Goal: Use online tool/utility: Utilize a website feature to perform a specific function

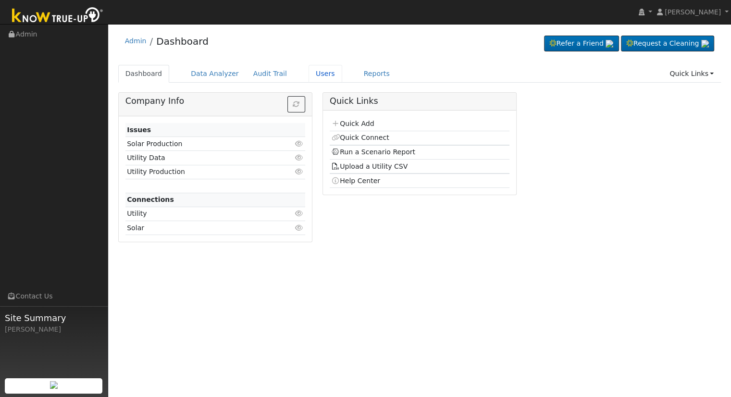
click at [311, 75] on link "Users" at bounding box center [326, 74] width 34 height 18
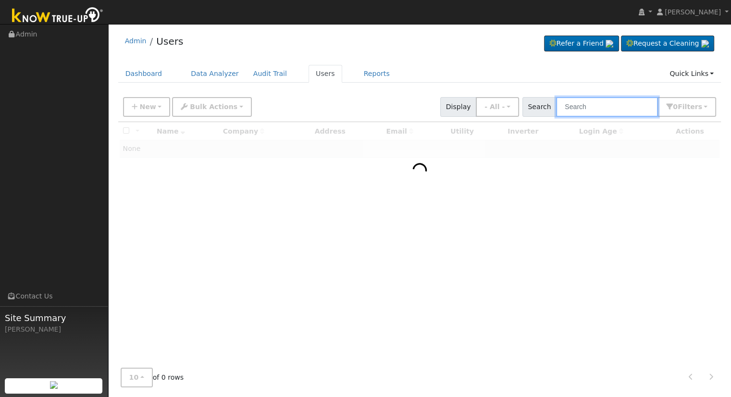
click at [616, 110] on input "text" at bounding box center [607, 107] width 102 height 20
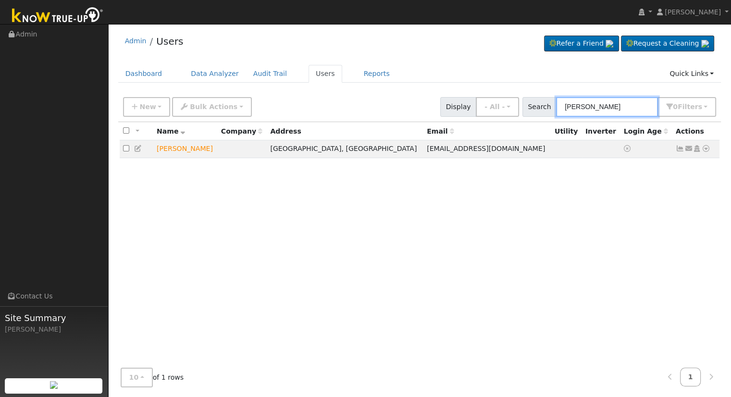
type input "greg link"
click at [706, 150] on icon at bounding box center [706, 148] width 9 height 7
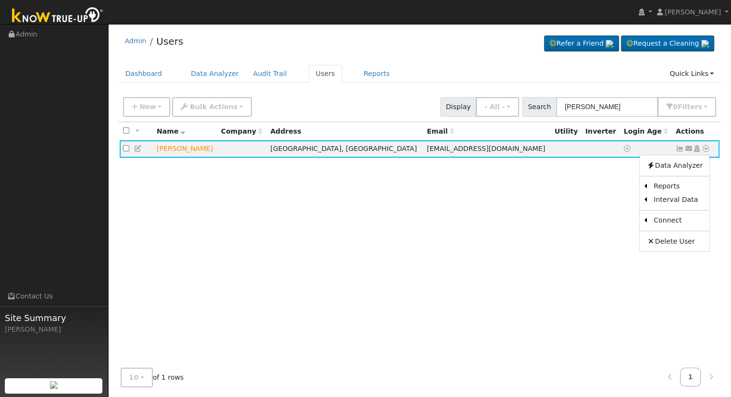
click at [0, 0] on link "Scenario" at bounding box center [0, 0] width 0 height 0
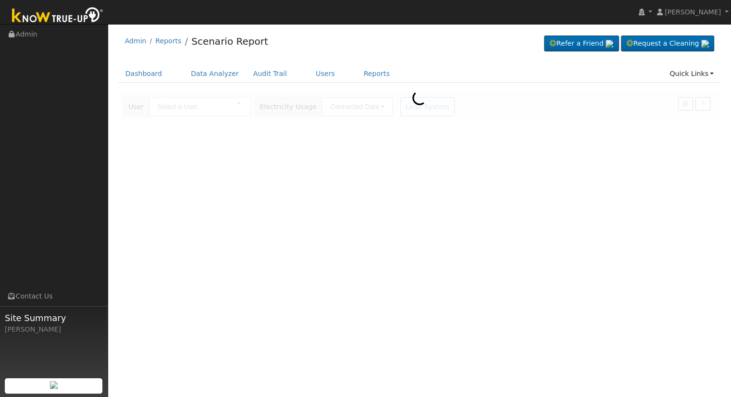
type input "[PERSON_NAME]"
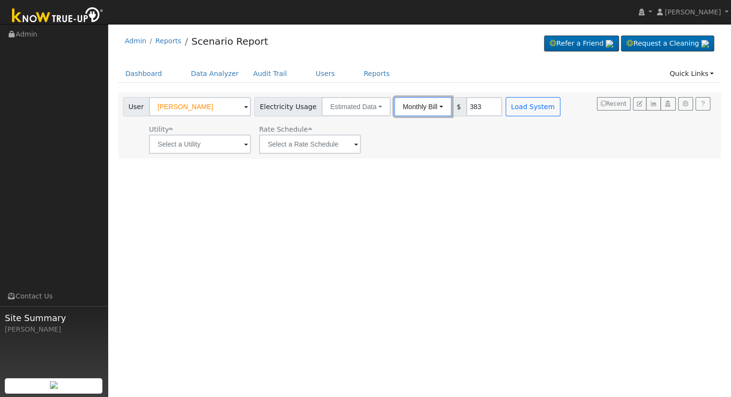
click at [425, 105] on button "Monthly Bill" at bounding box center [423, 106] width 58 height 19
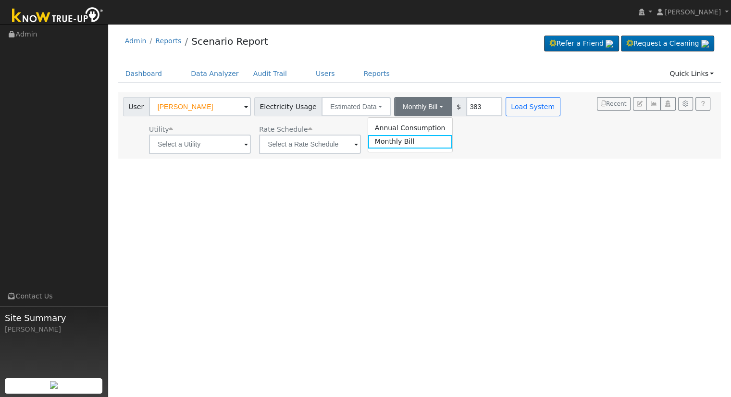
click at [419, 125] on link "Annual Consumption" at bounding box center [410, 127] width 84 height 13
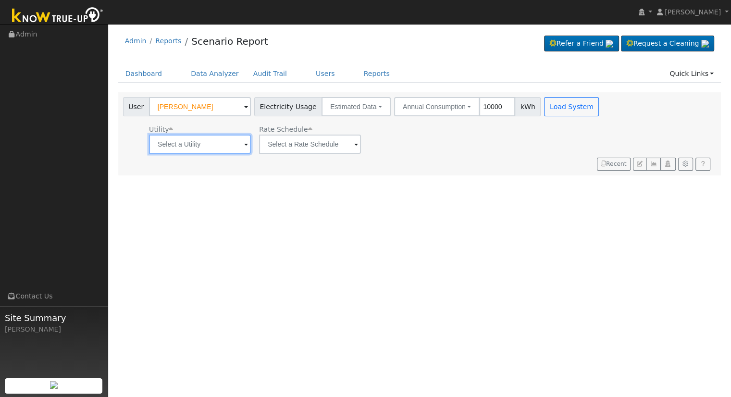
click at [191, 139] on input "text" at bounding box center [200, 144] width 102 height 19
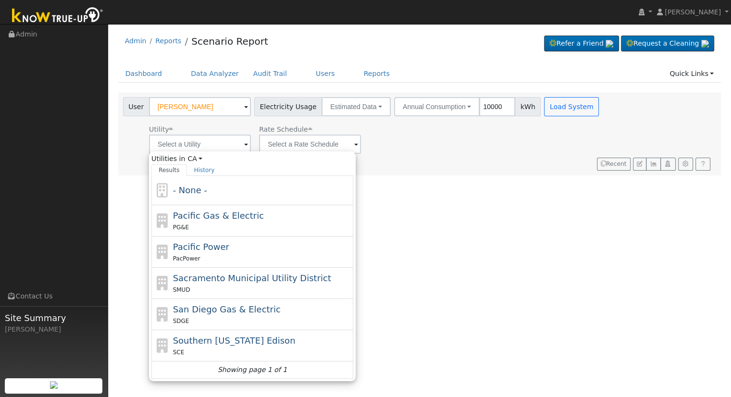
click at [250, 222] on div "PG&E" at bounding box center [262, 227] width 178 height 10
type input "Pacific Gas & Electric"
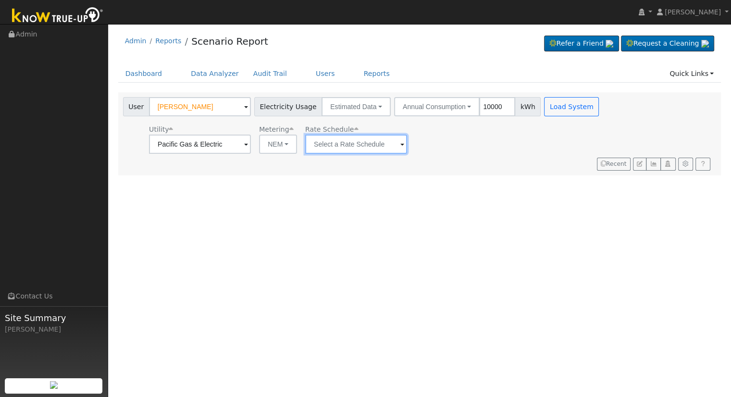
click at [335, 143] on input "text" at bounding box center [356, 144] width 102 height 19
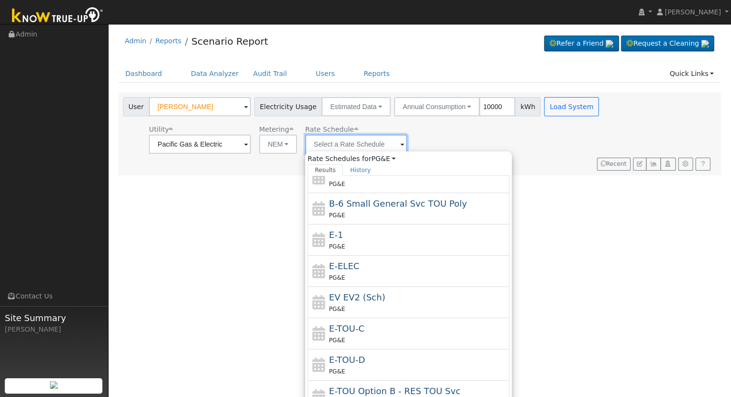
scroll to position [33, 0]
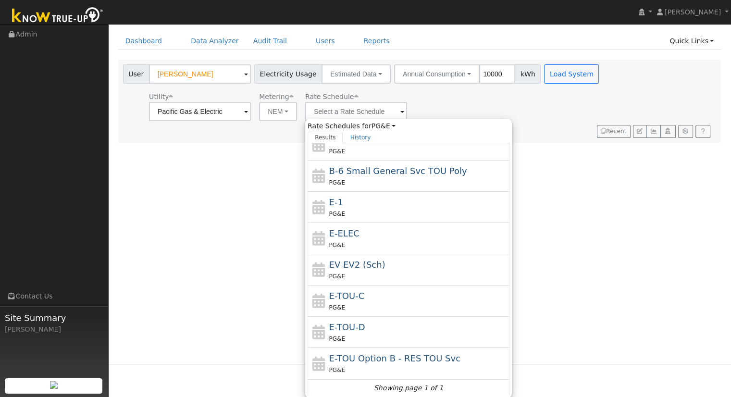
click at [410, 314] on div "E-TOU-C PG&E" at bounding box center [409, 301] width 202 height 31
type input "E-TOU-C"
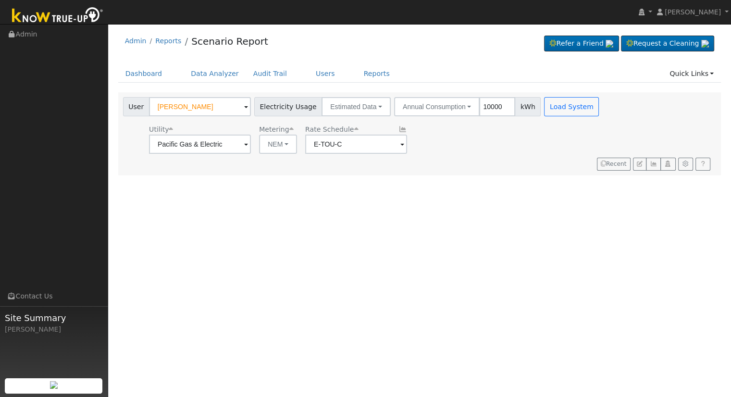
scroll to position [0, 0]
click at [489, 104] on input "10000" at bounding box center [497, 106] width 36 height 19
click at [462, 139] on div "Utility Pacific Gas & Electric Metering NEM NEM NBT Rate Schedule E-TOU-C" at bounding box center [362, 137] width 482 height 33
click at [439, 65] on ul "Dashboard Data Analyzer Audit Trail Users Reports Quick Links Quick Add Quick C…" at bounding box center [419, 74] width 603 height 18
click at [546, 107] on button "Load System" at bounding box center [571, 106] width 55 height 19
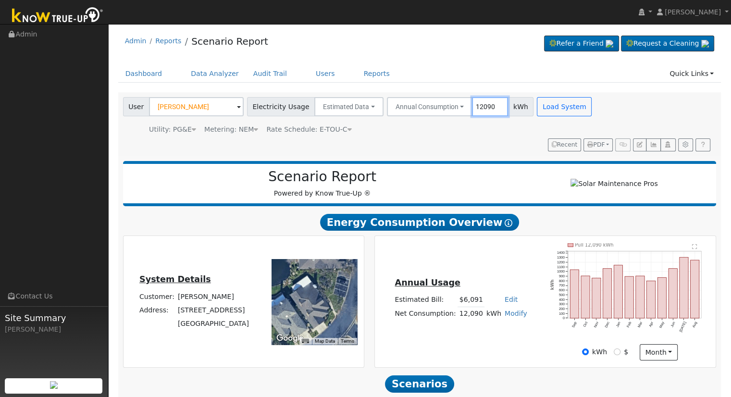
click at [482, 102] on input "12090" at bounding box center [490, 106] width 36 height 19
type input "9748"
click at [543, 103] on button "Load System" at bounding box center [564, 106] width 55 height 19
click at [543, 112] on button "Load System" at bounding box center [564, 106] width 55 height 19
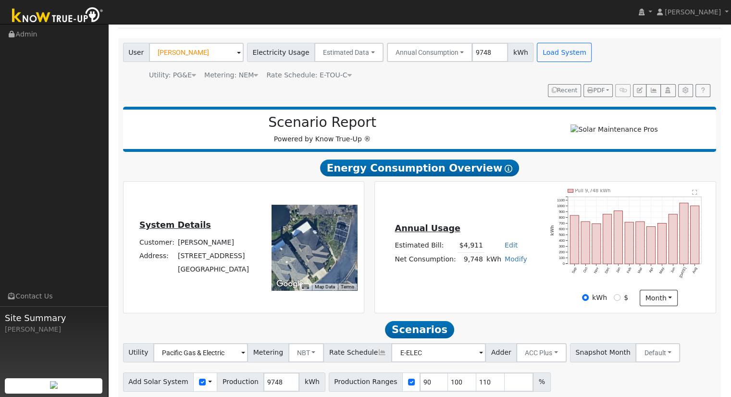
scroll to position [92, 0]
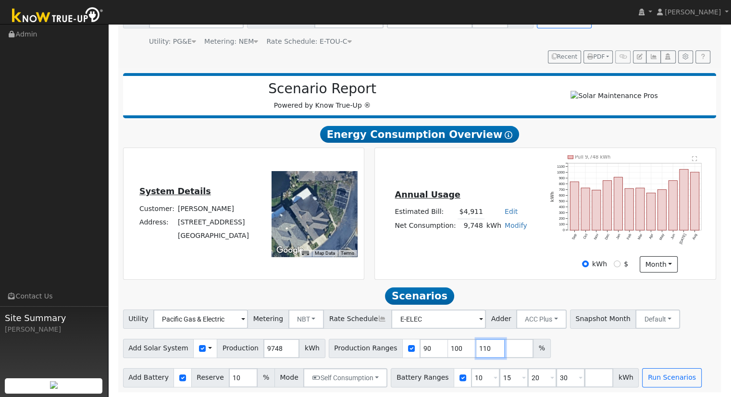
click at [476, 348] on input "110" at bounding box center [490, 348] width 29 height 19
type input "1"
type input "123.020107"
click at [556, 375] on input "30" at bounding box center [570, 377] width 29 height 19
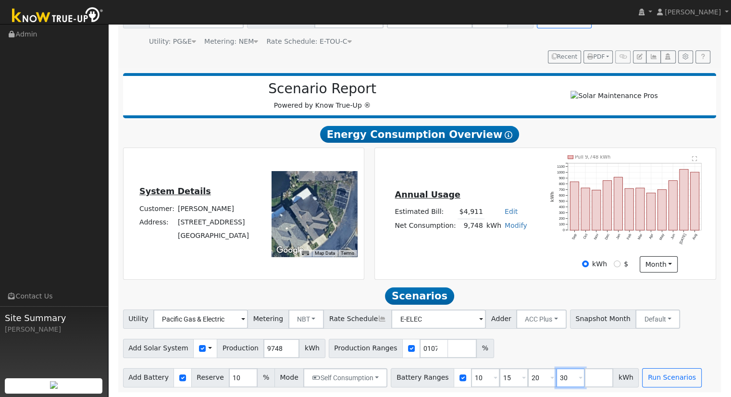
scroll to position [0, 0]
type input "3"
type input "27"
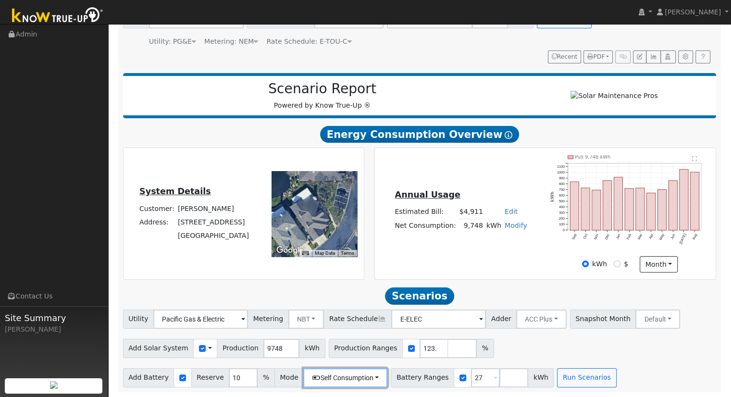
click at [358, 374] on button "Self Consumption" at bounding box center [345, 377] width 84 height 19
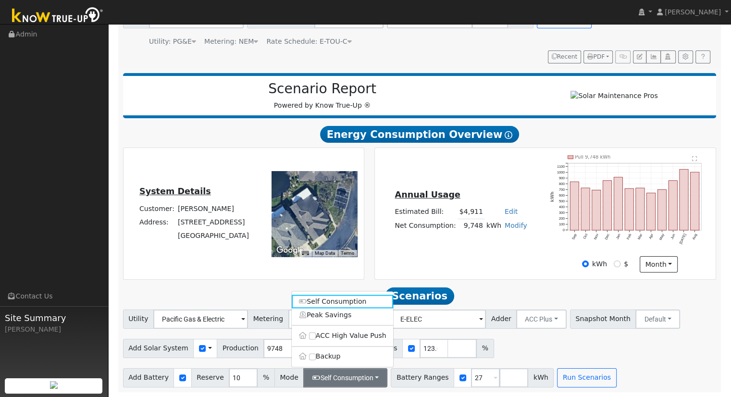
click at [323, 353] on label "Backup" at bounding box center [342, 356] width 101 height 13
click at [316, 353] on input "Backup" at bounding box center [312, 356] width 7 height 7
type input "20"
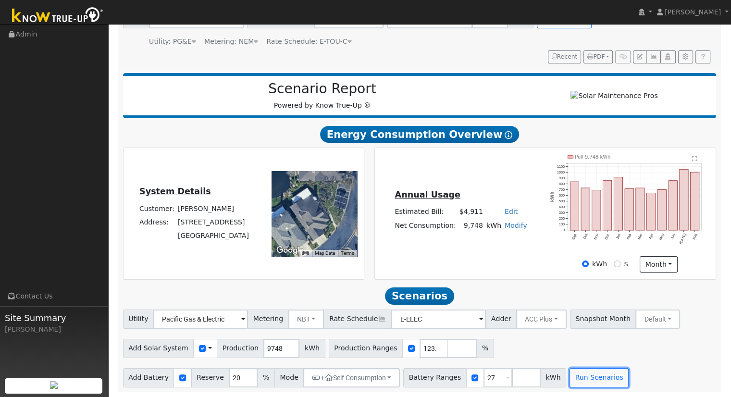
click at [573, 375] on button "Run Scenarios" at bounding box center [599, 377] width 59 height 19
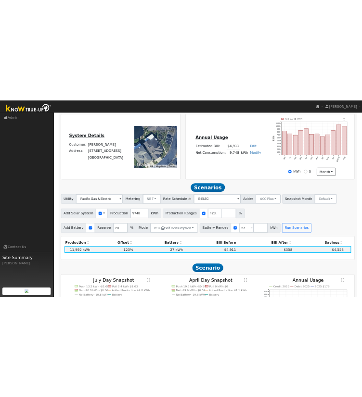
scroll to position [208, 0]
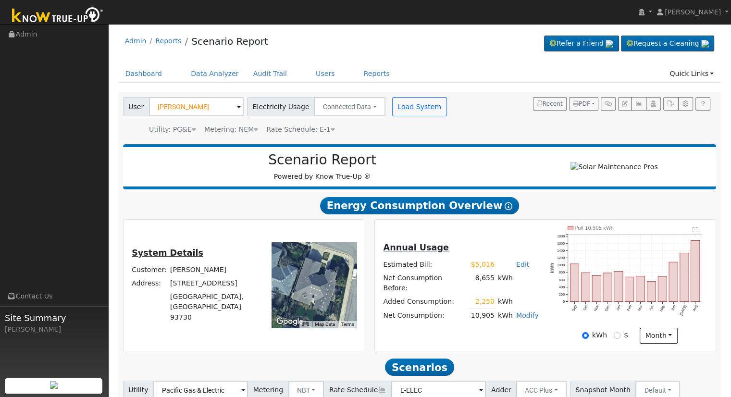
click at [216, 186] on div "Scenario Report Powered by Know True-Up ®" at bounding box center [420, 166] width 594 height 45
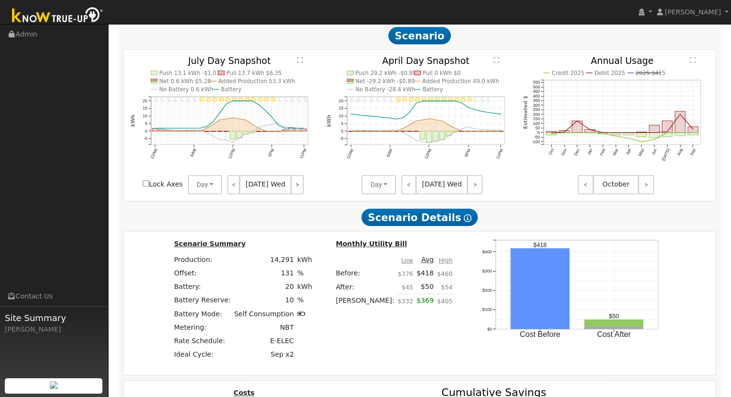
scroll to position [706, 0]
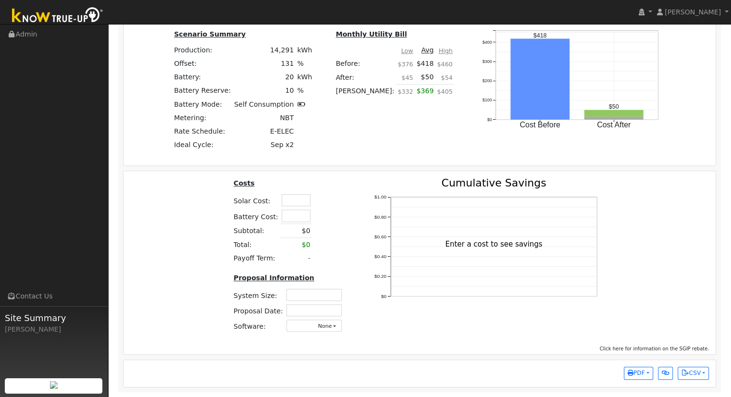
click at [300, 201] on input "text" at bounding box center [296, 200] width 29 height 12
type input "$48,950"
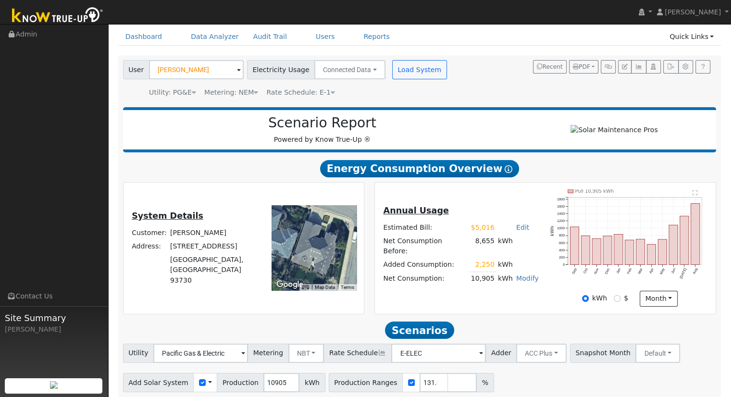
scroll to position [0, 0]
